Goal: Task Accomplishment & Management: Manage account settings

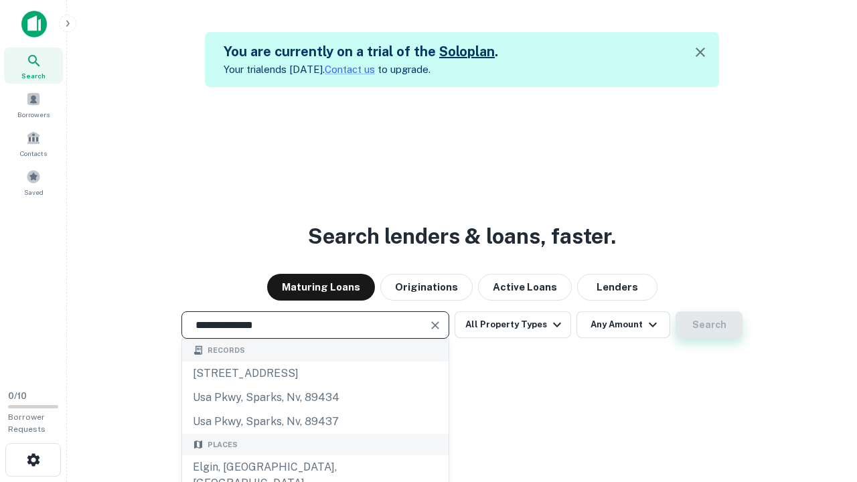
type input "**********"
click at [675, 311] on button "Search" at bounding box center [708, 324] width 67 height 27
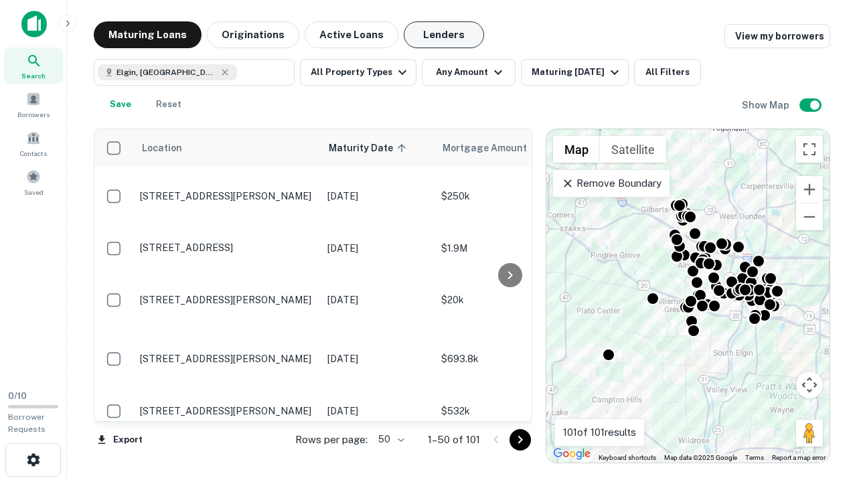
click at [444, 35] on button "Lenders" at bounding box center [444, 34] width 80 height 27
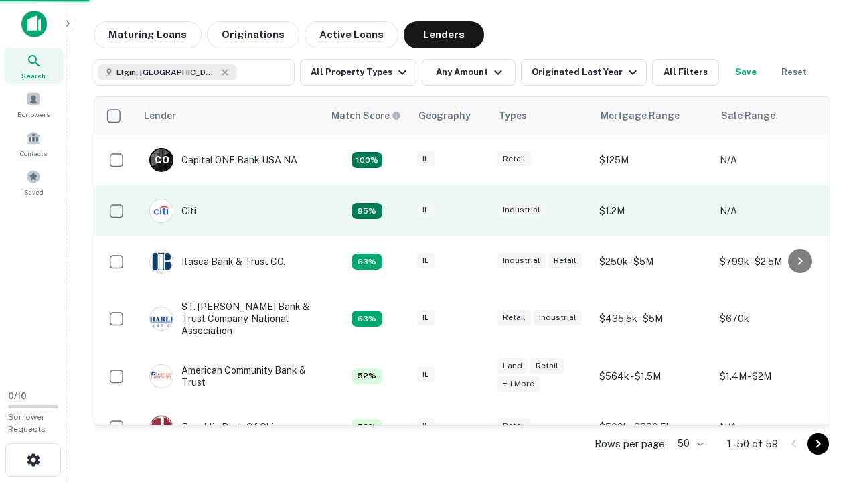
click at [475, 211] on div "IL" at bounding box center [450, 211] width 67 height 18
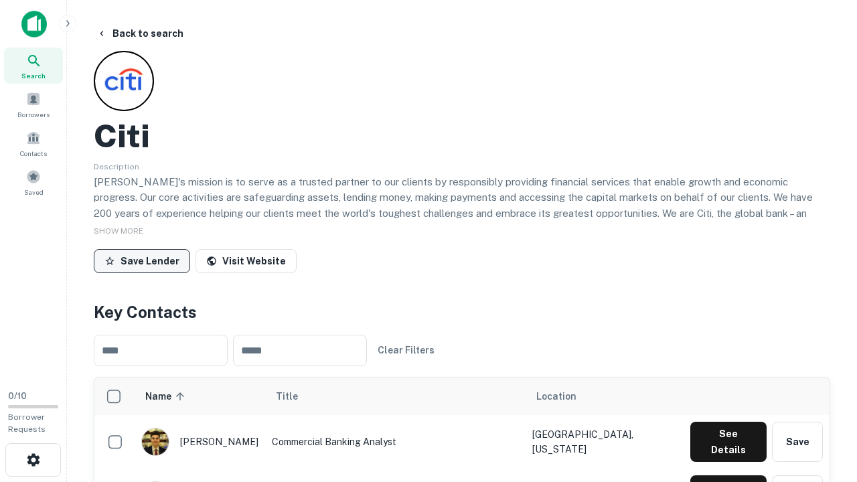
click at [142, 260] on button "Save Lender" at bounding box center [142, 261] width 96 height 24
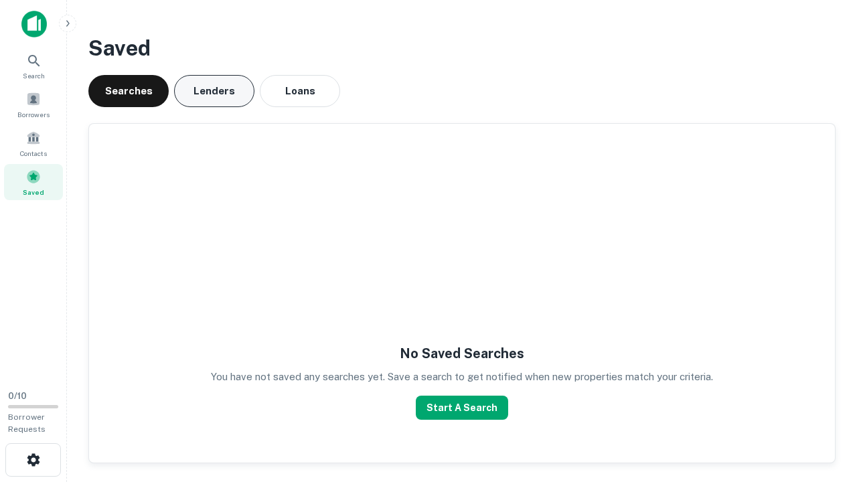
click at [214, 91] on button "Lenders" at bounding box center [214, 91] width 80 height 32
